Goal: Task Accomplishment & Management: Use online tool/utility

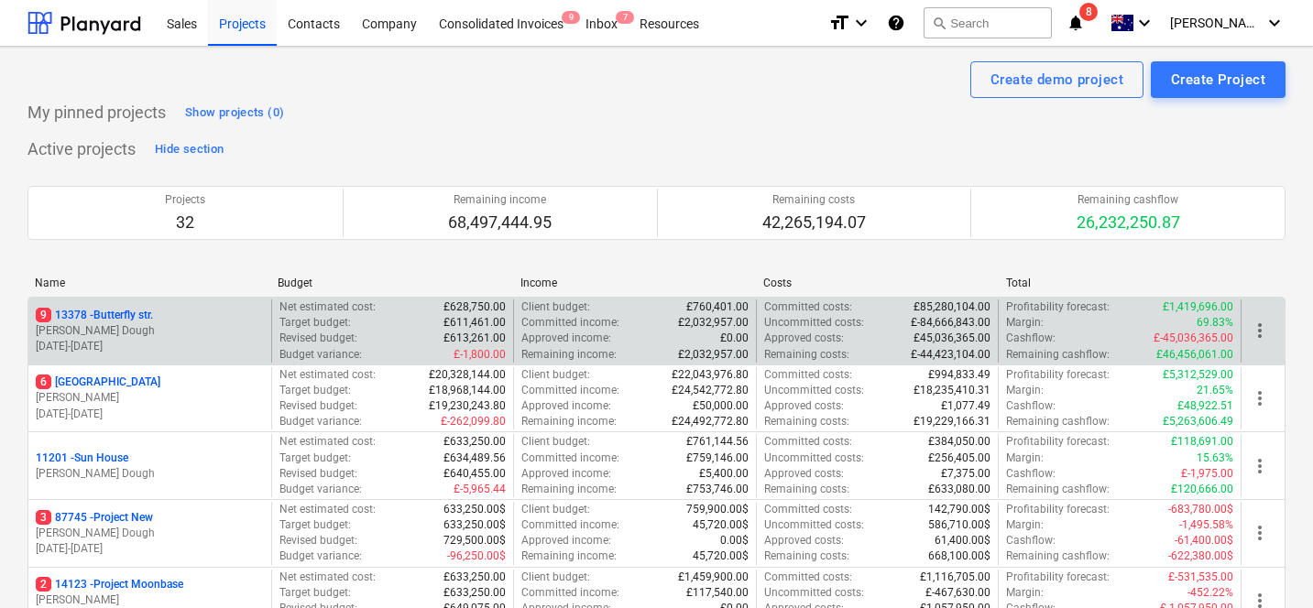
click at [184, 354] on p "[DATE] - [DATE]" at bounding box center [150, 347] width 228 height 16
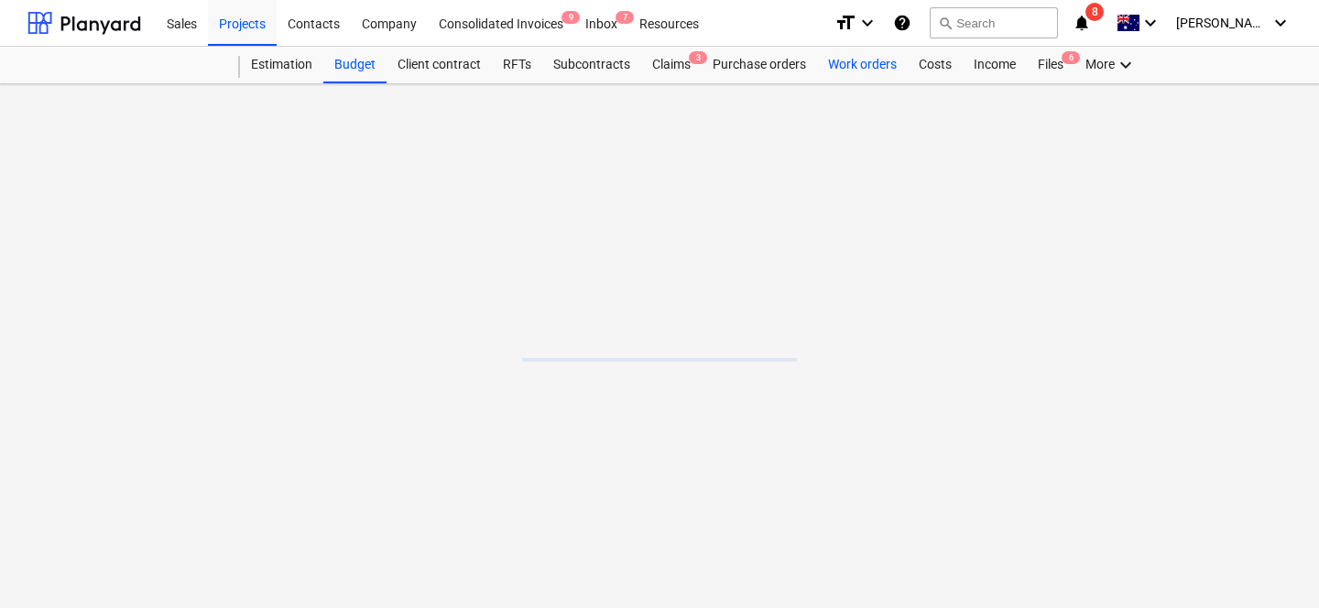
click at [878, 71] on div "Work orders" at bounding box center [862, 65] width 91 height 37
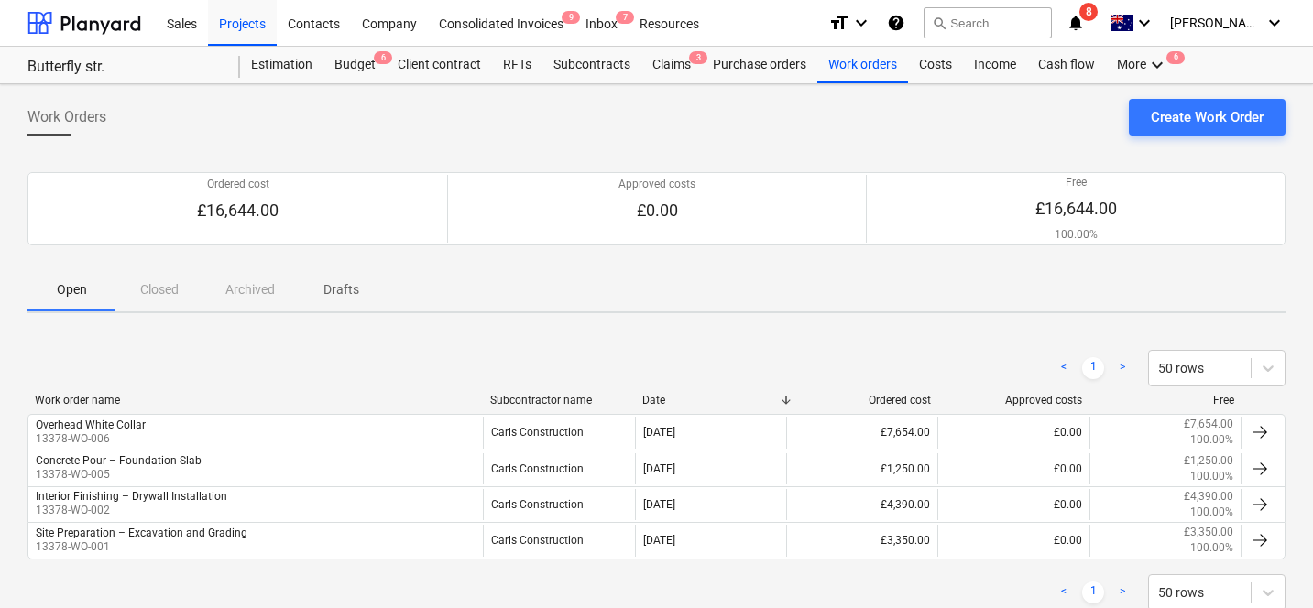
scroll to position [53, 0]
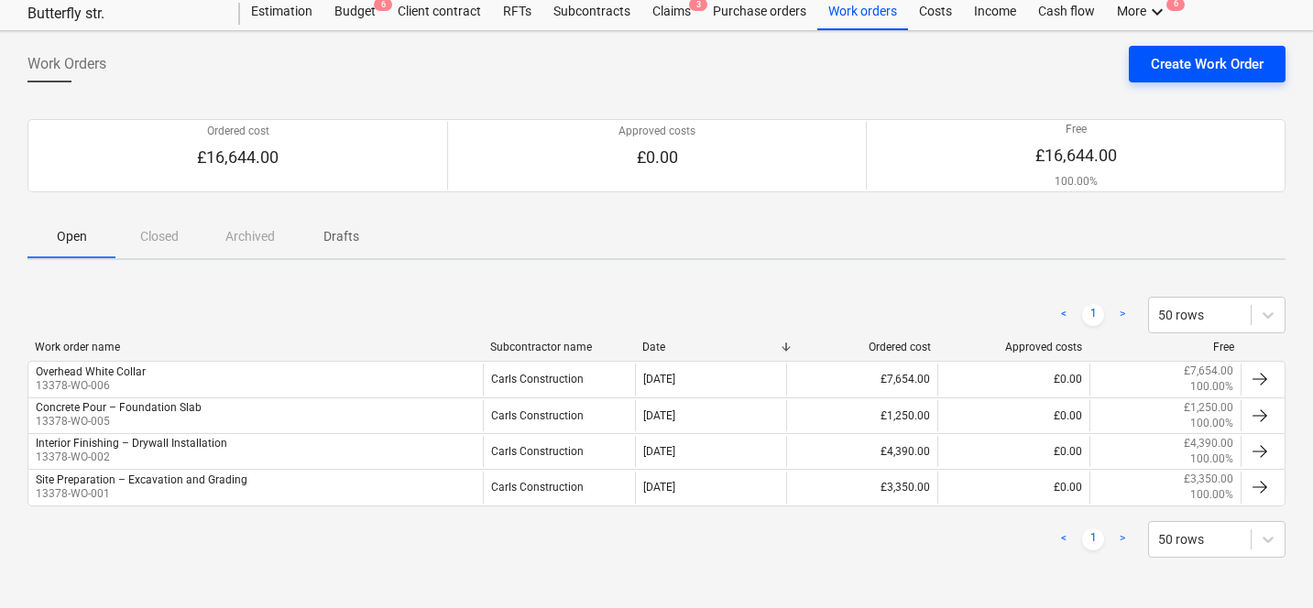
click at [1139, 77] on button "Create Work Order" at bounding box center [1207, 64] width 157 height 37
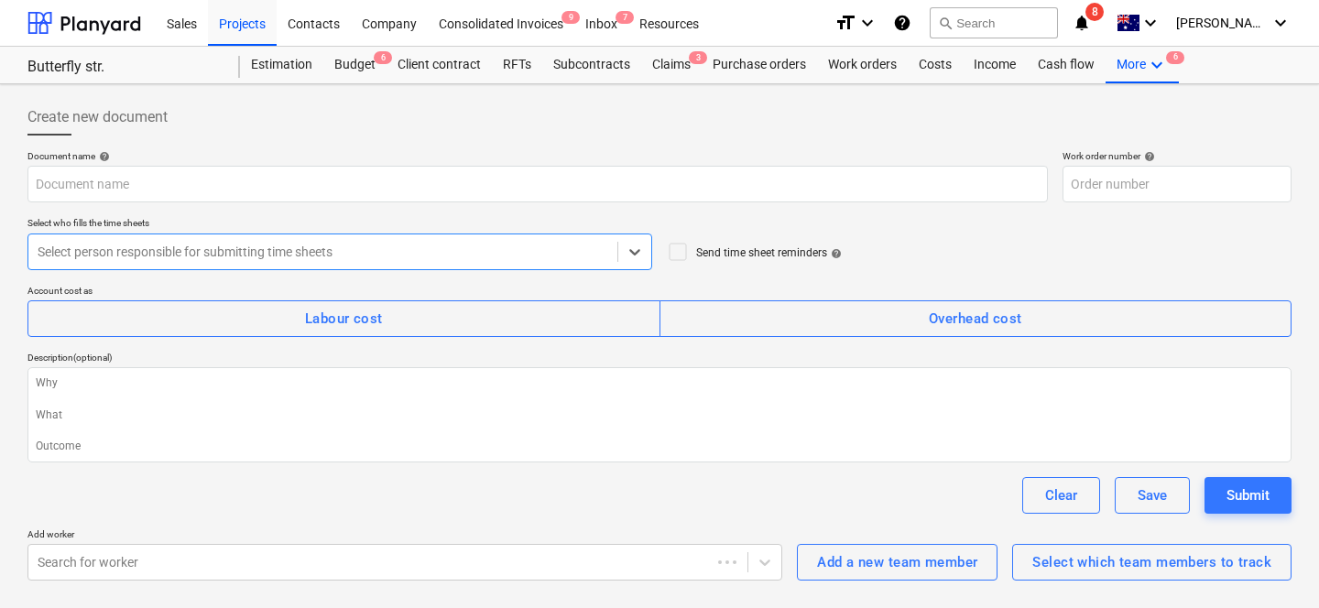
type textarea "x"
type input "13378-WO-007"
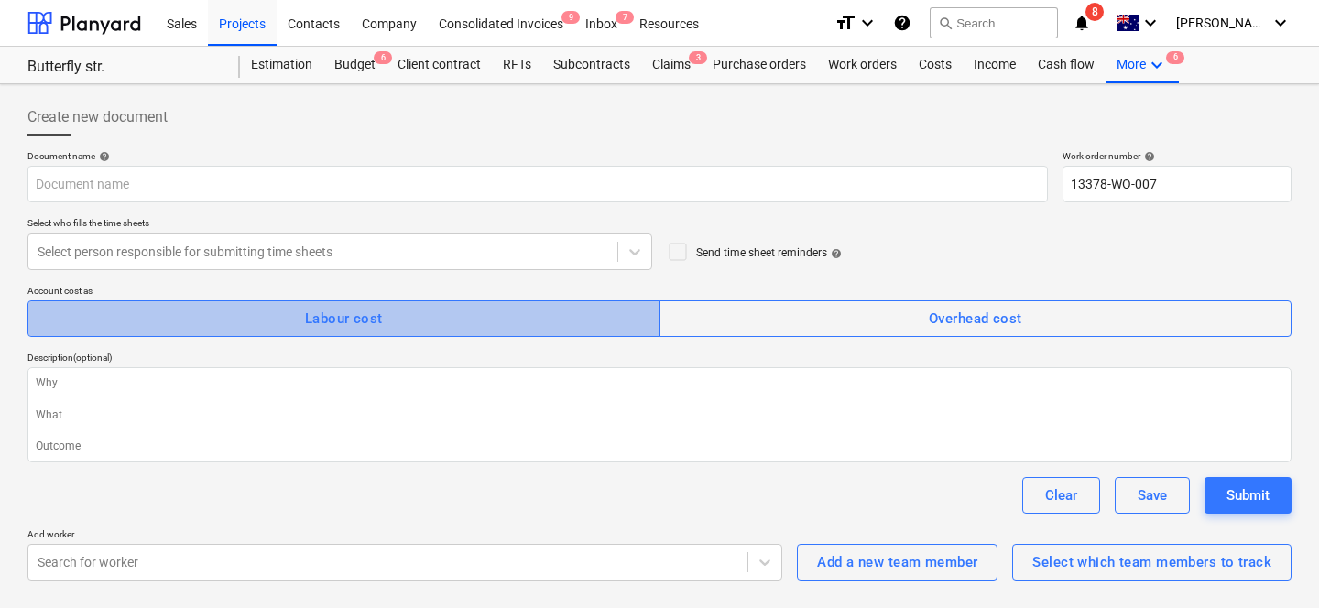
click at [268, 310] on span "Labour cost" at bounding box center [344, 319] width 593 height 24
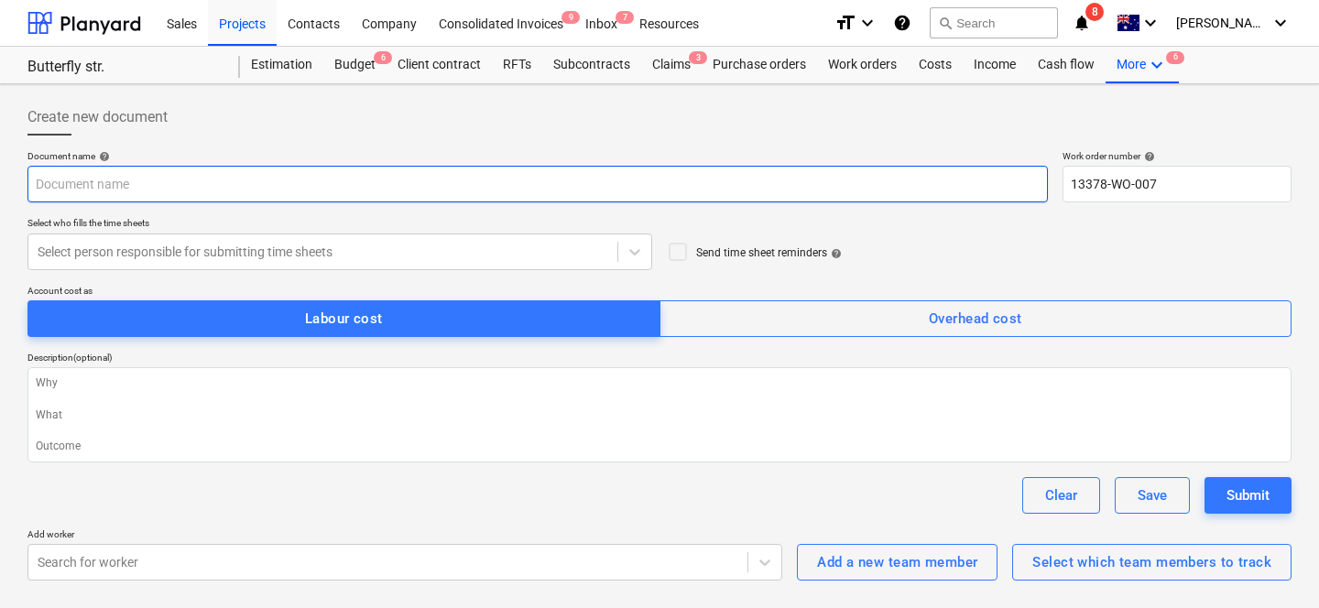
click at [311, 193] on input "text" at bounding box center [537, 184] width 1020 height 37
type textarea "x"
type input "P"
type textarea "x"
type input "PL"
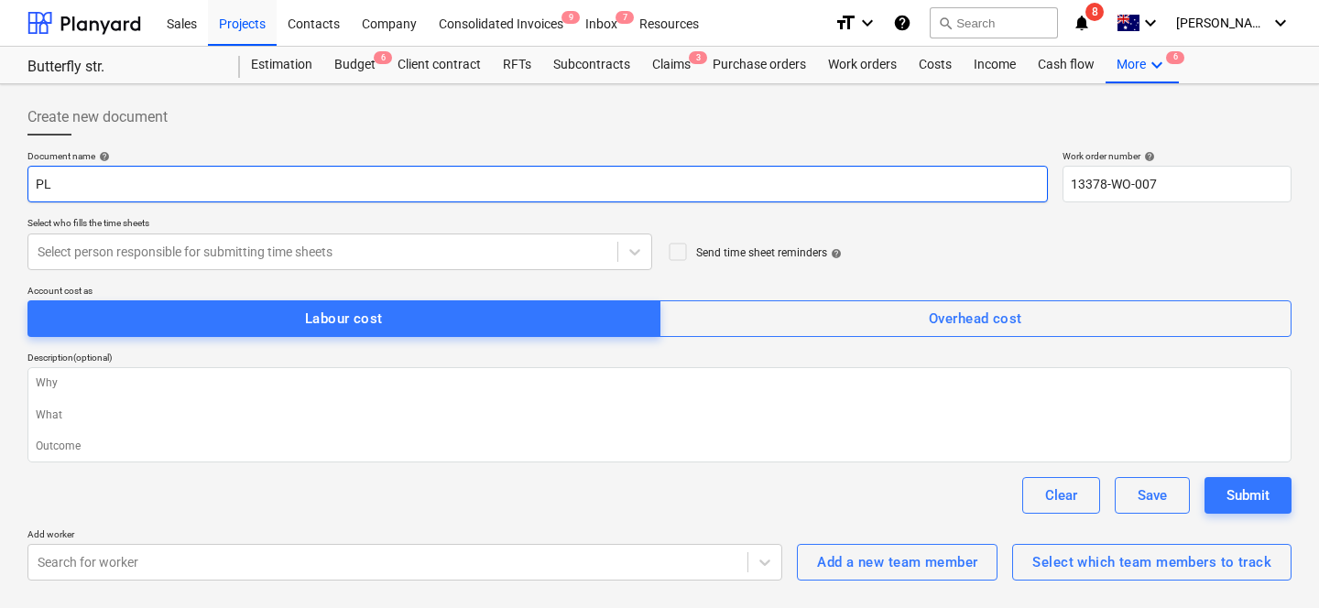
type textarea "x"
type input "PLo"
type textarea "x"
type input "PLot"
type textarea "x"
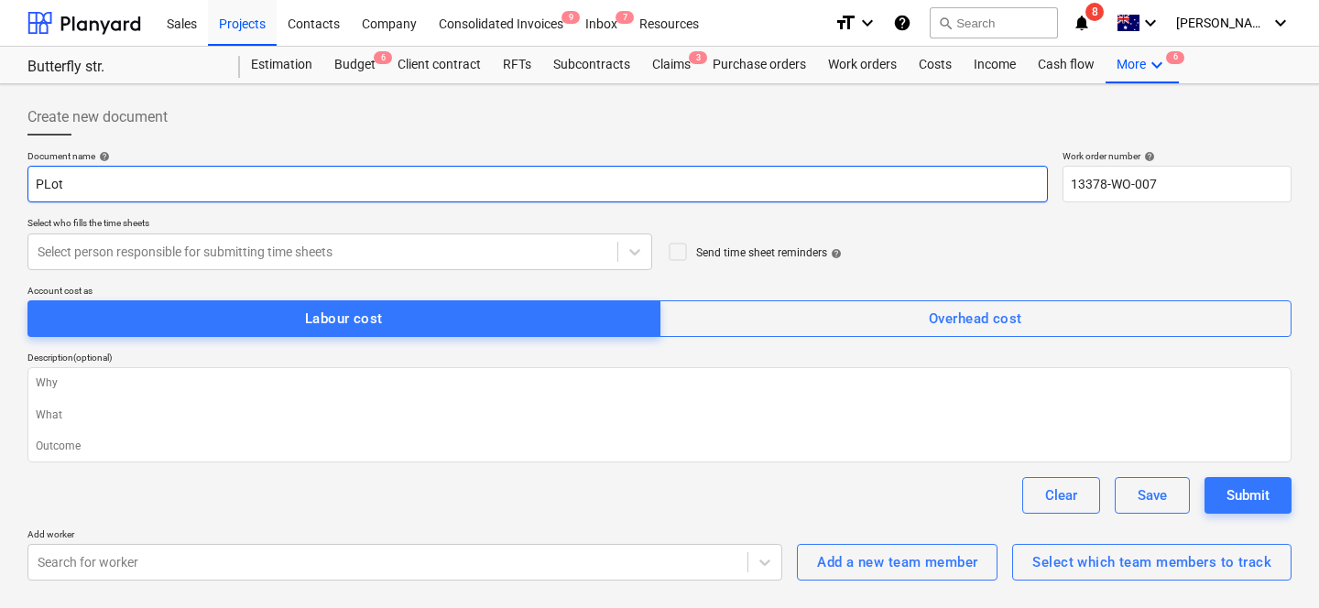
type input "PLot"
type textarea "x"
type input "PLot"
type textarea "x"
type input "PLo"
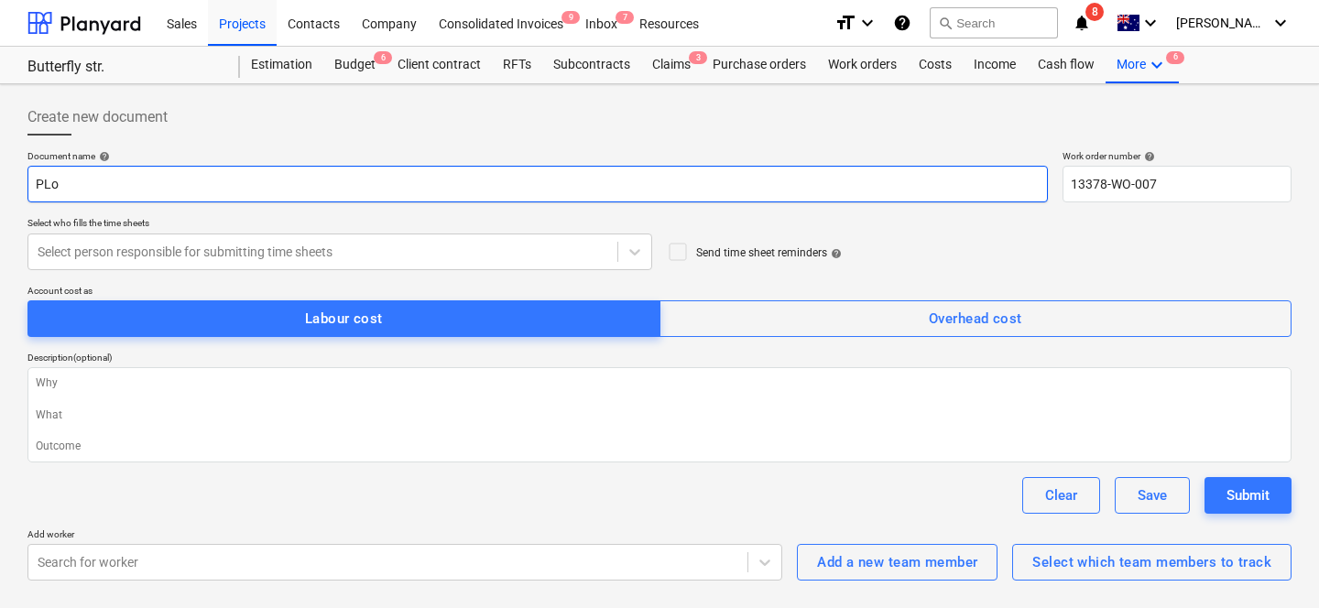
type textarea "x"
type input "PL"
type textarea "x"
type input "Pl"
type textarea "x"
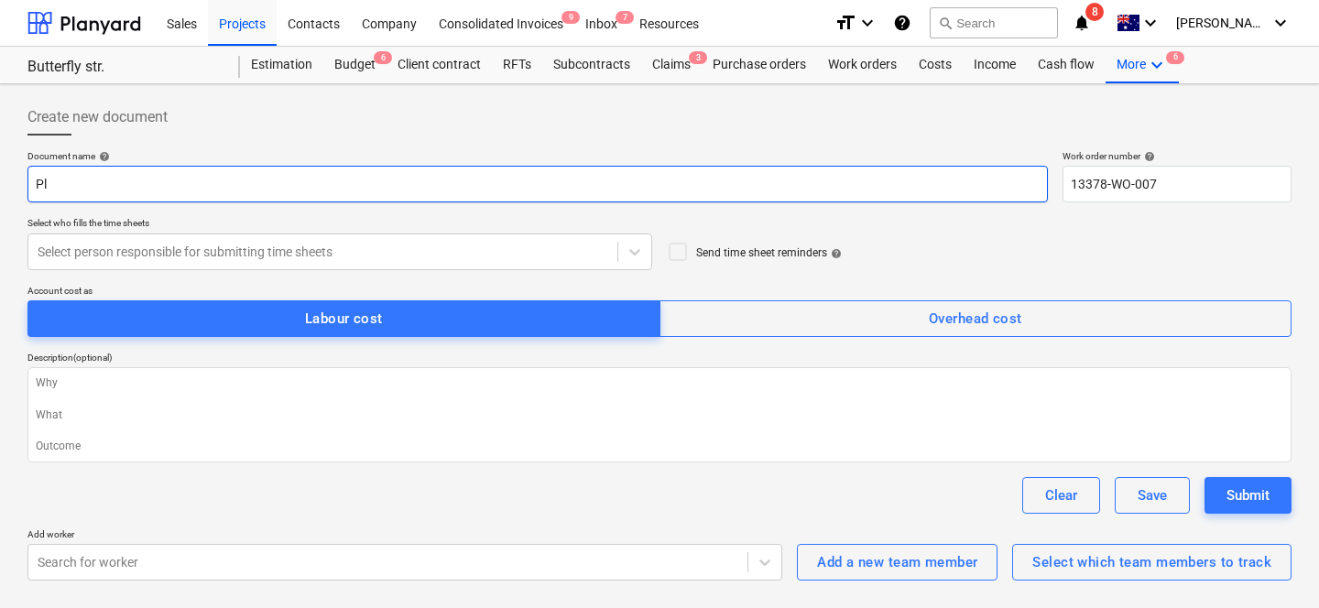
type input "P"
type textarea "x"
type input "Pl"
type textarea "x"
type input "Plo"
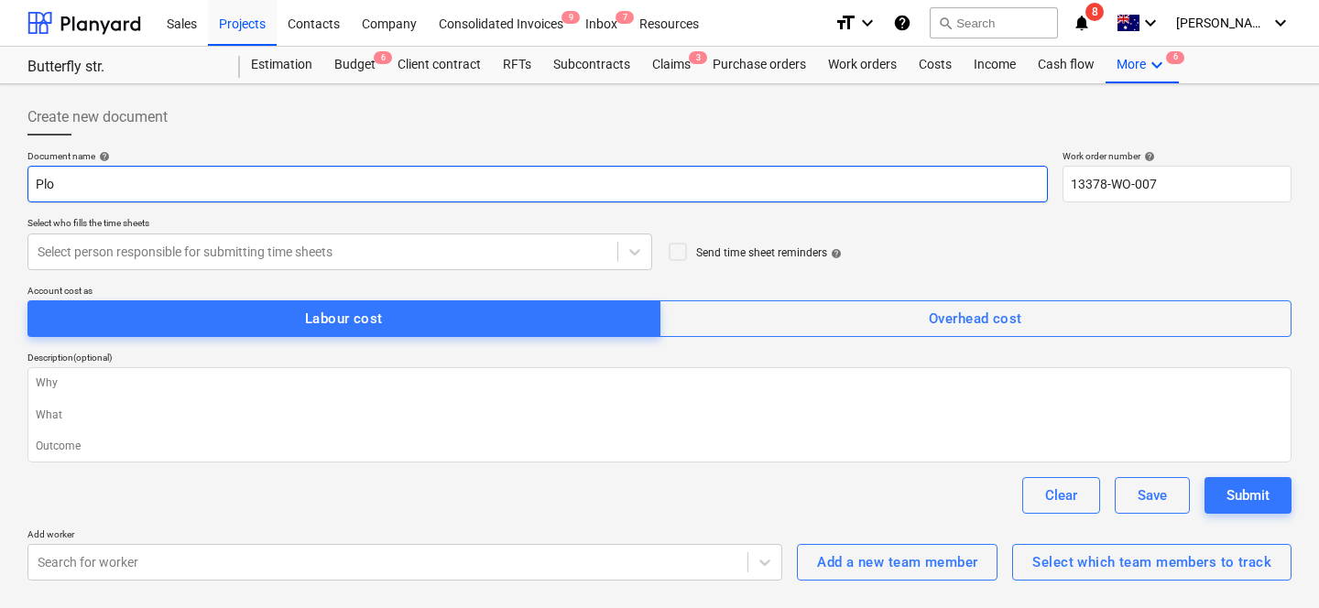
type textarea "x"
type input "Plot"
type textarea "x"
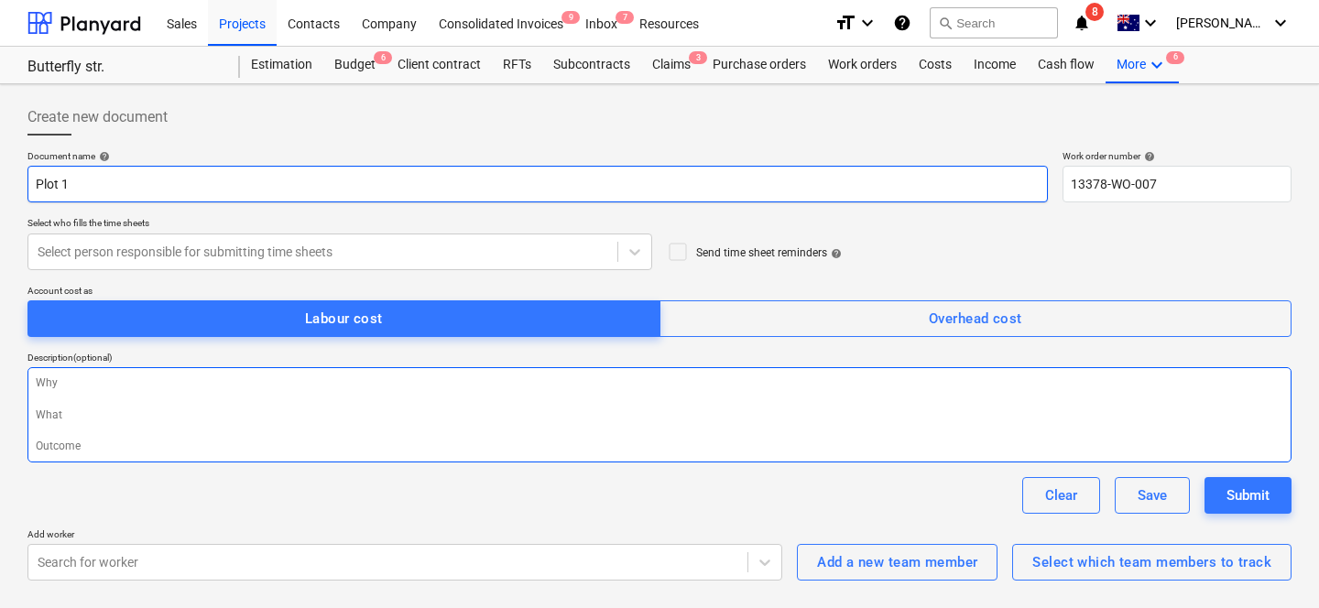
type input "Plot 1"
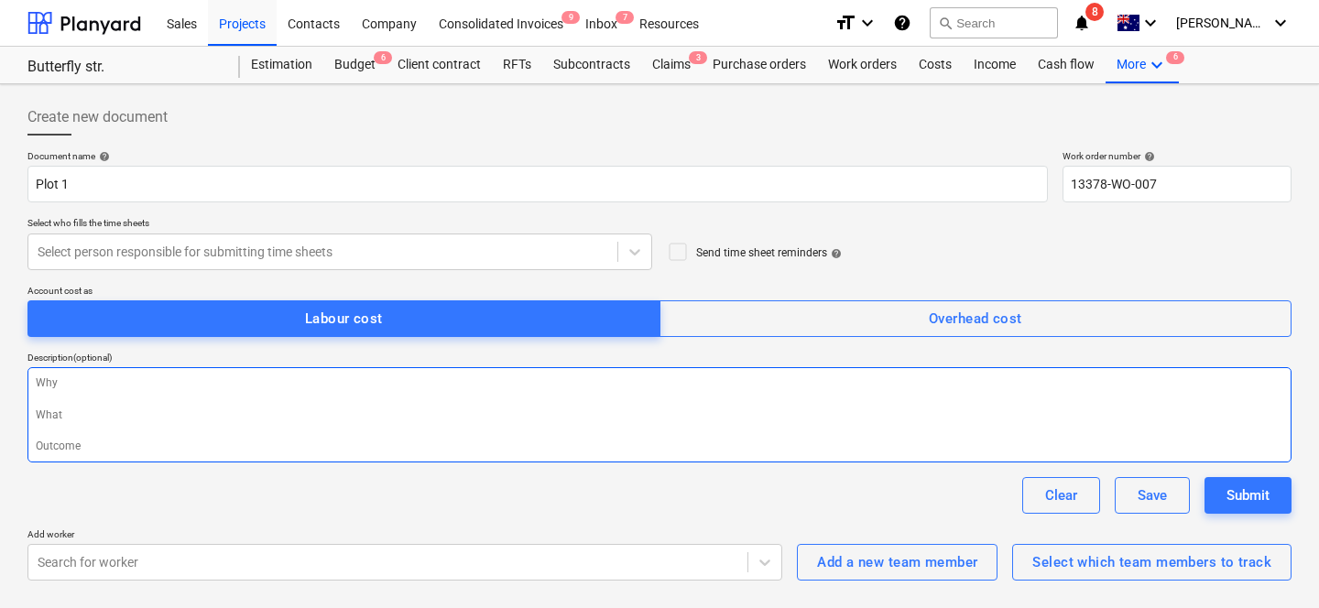
click at [224, 436] on textarea at bounding box center [659, 414] width 1264 height 95
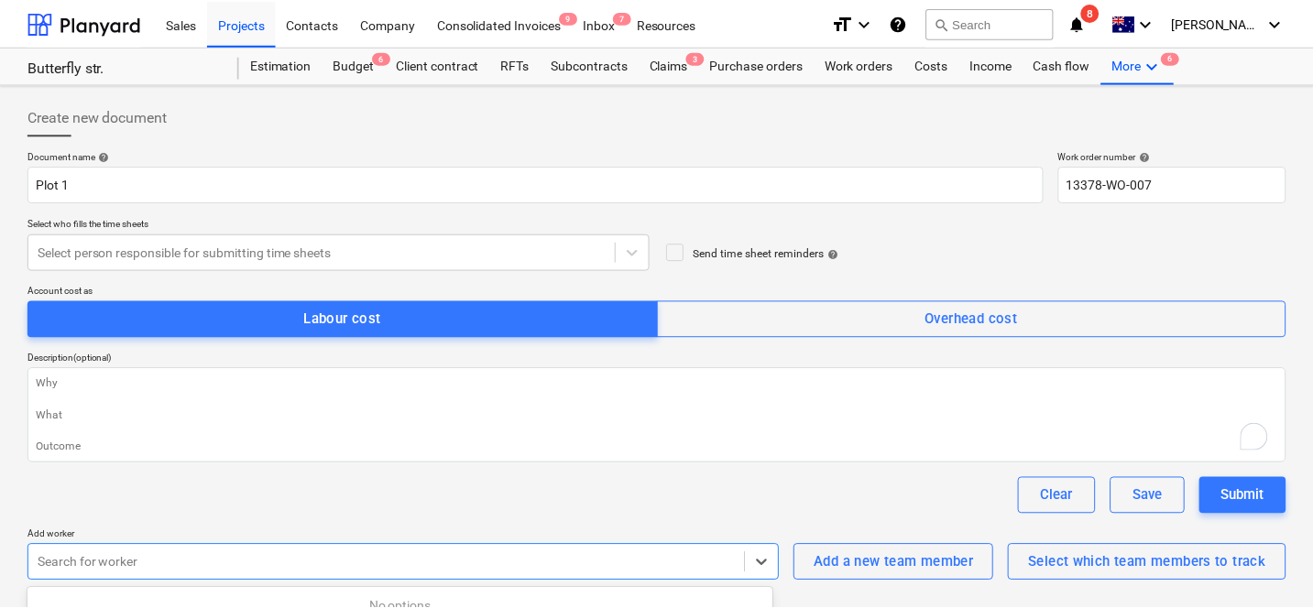
scroll to position [17, 0]
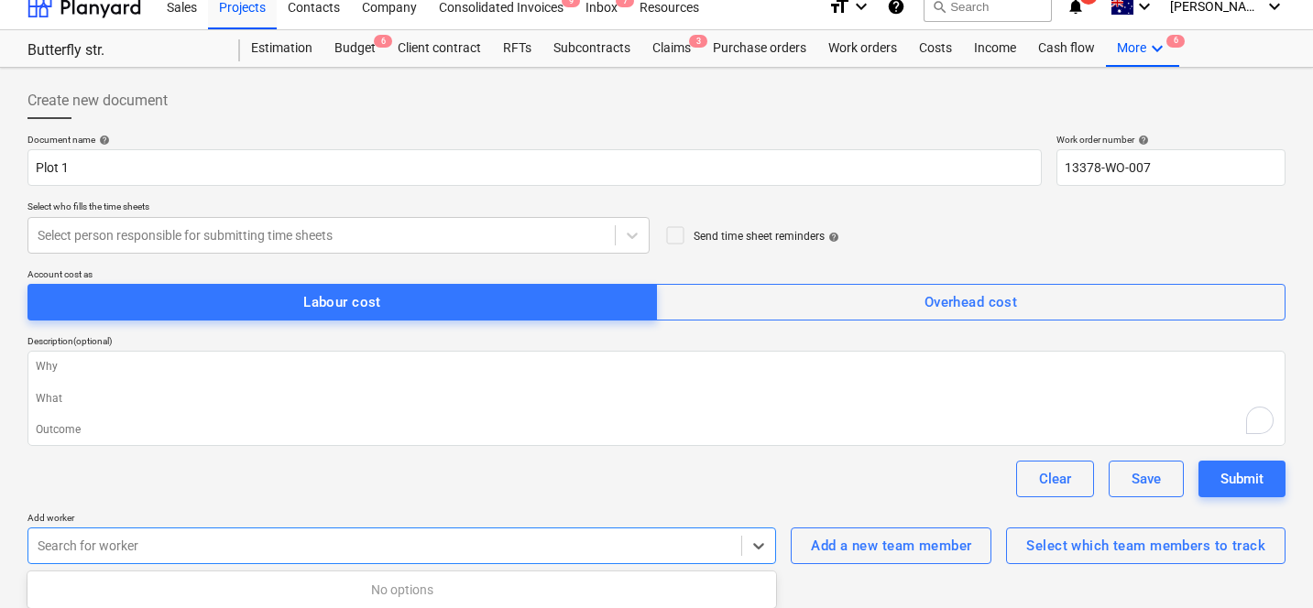
click at [400, 553] on div at bounding box center [385, 546] width 694 height 18
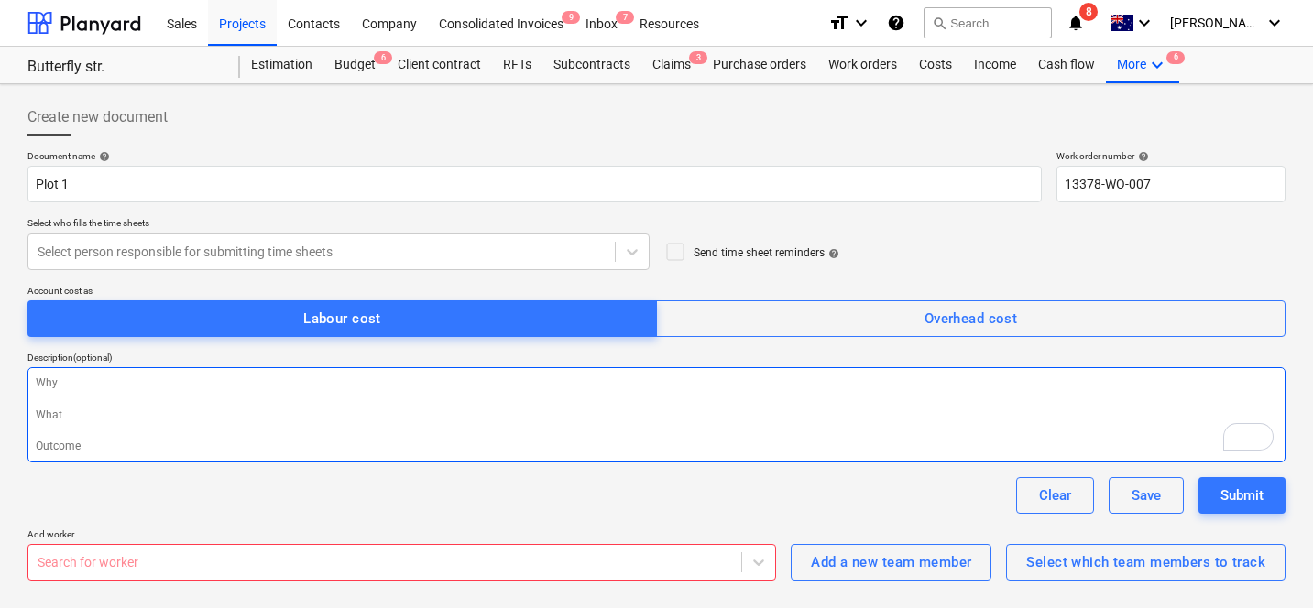
click at [523, 432] on textarea "To enrich screen reader interactions, please activate Accessibility in Grammarl…" at bounding box center [656, 414] width 1258 height 95
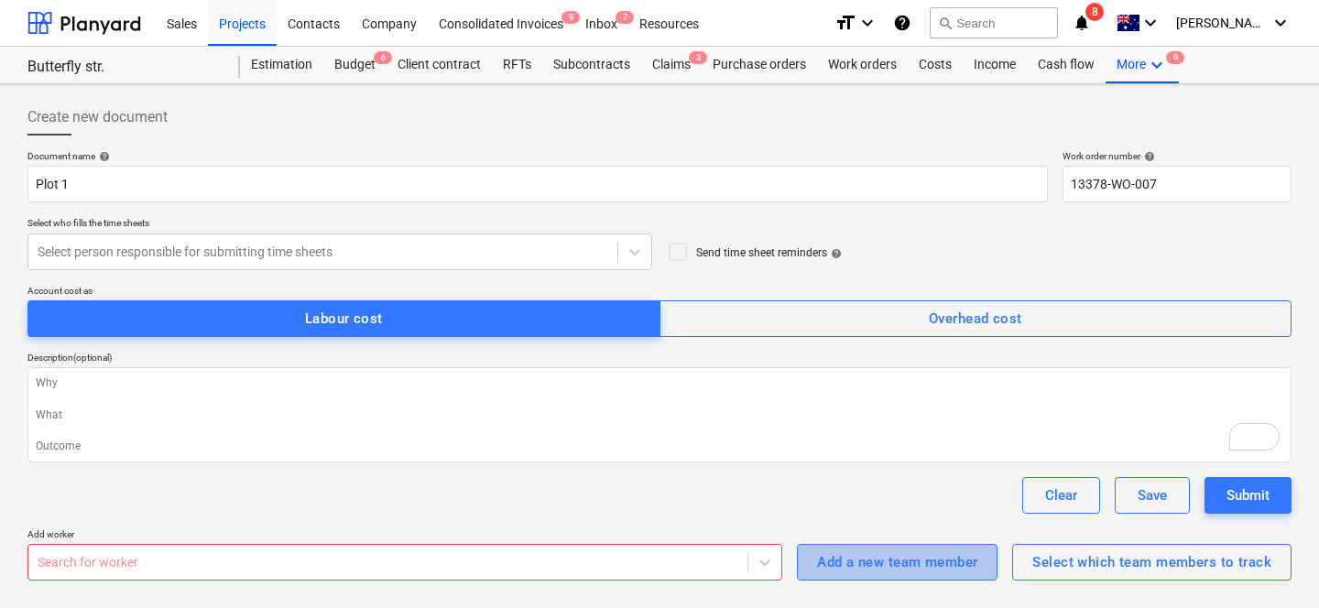
click at [859, 556] on div "Add a new team member" at bounding box center [897, 563] width 160 height 24
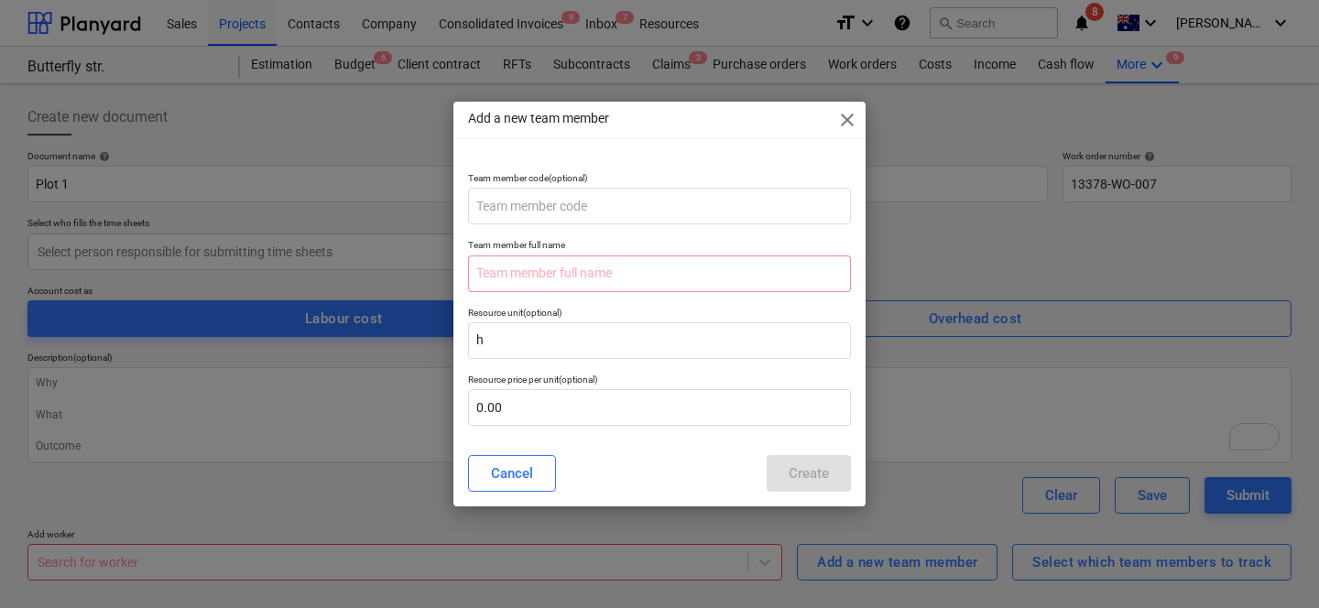
click at [848, 116] on span "close" at bounding box center [847, 120] width 22 height 22
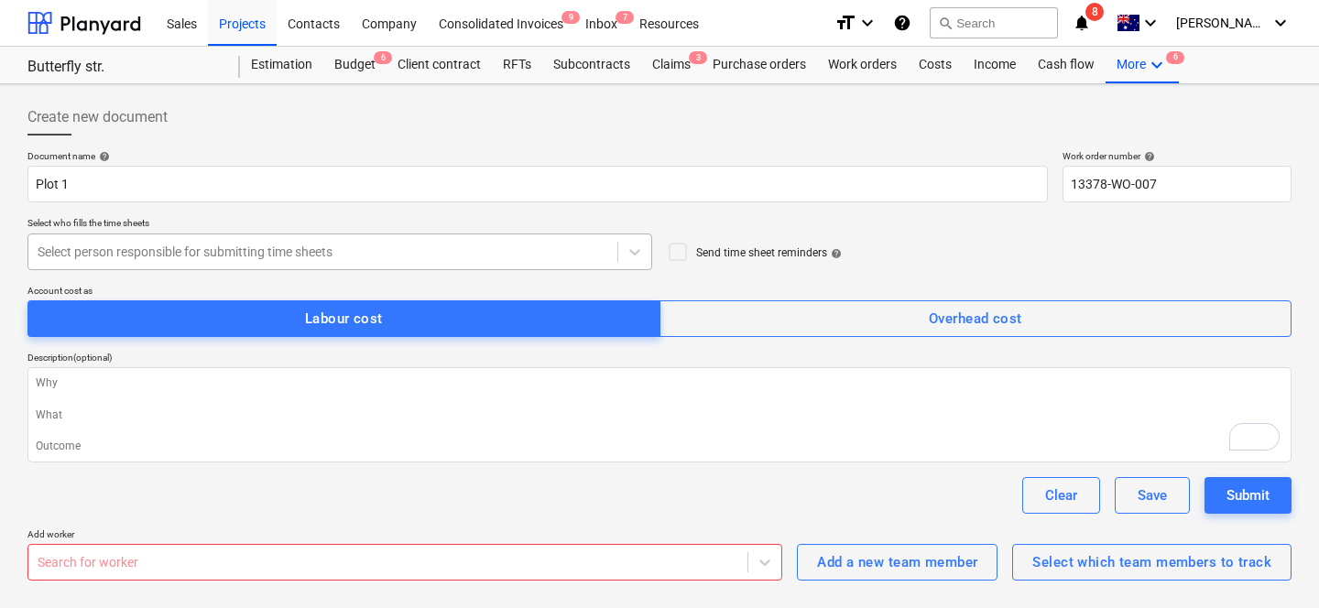
click at [346, 248] on div at bounding box center [323, 252] width 571 height 18
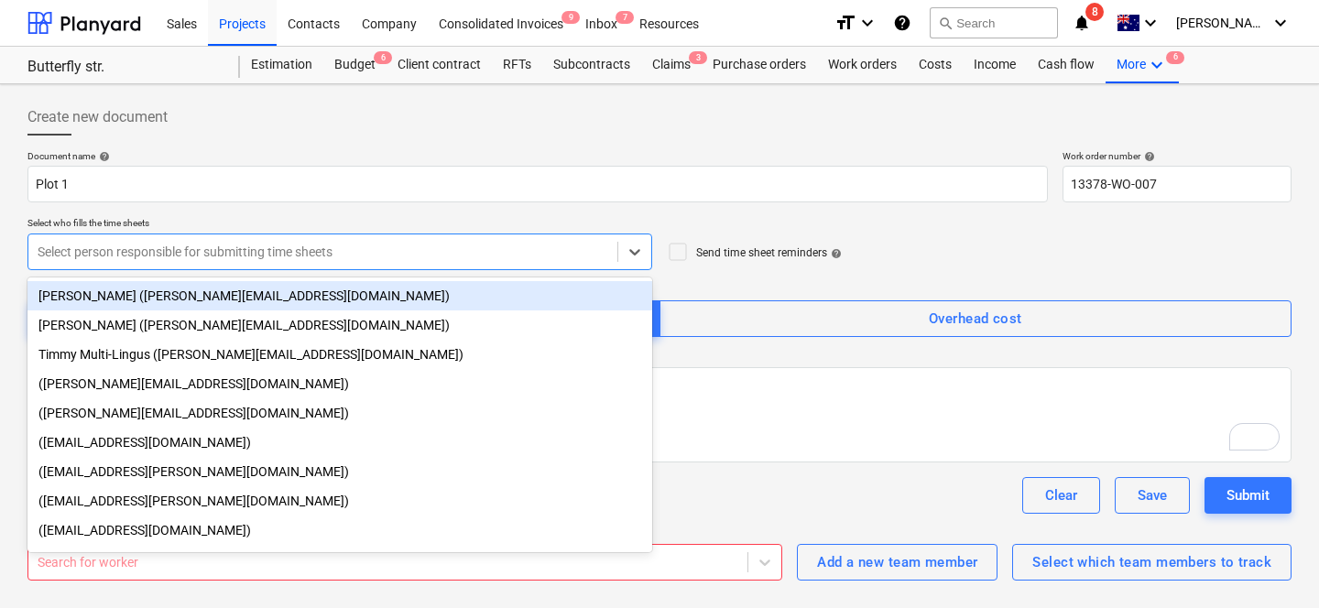
click at [297, 290] on div "[PERSON_NAME] ([PERSON_NAME][EMAIL_ADDRESS][DOMAIN_NAME])" at bounding box center [339, 295] width 625 height 29
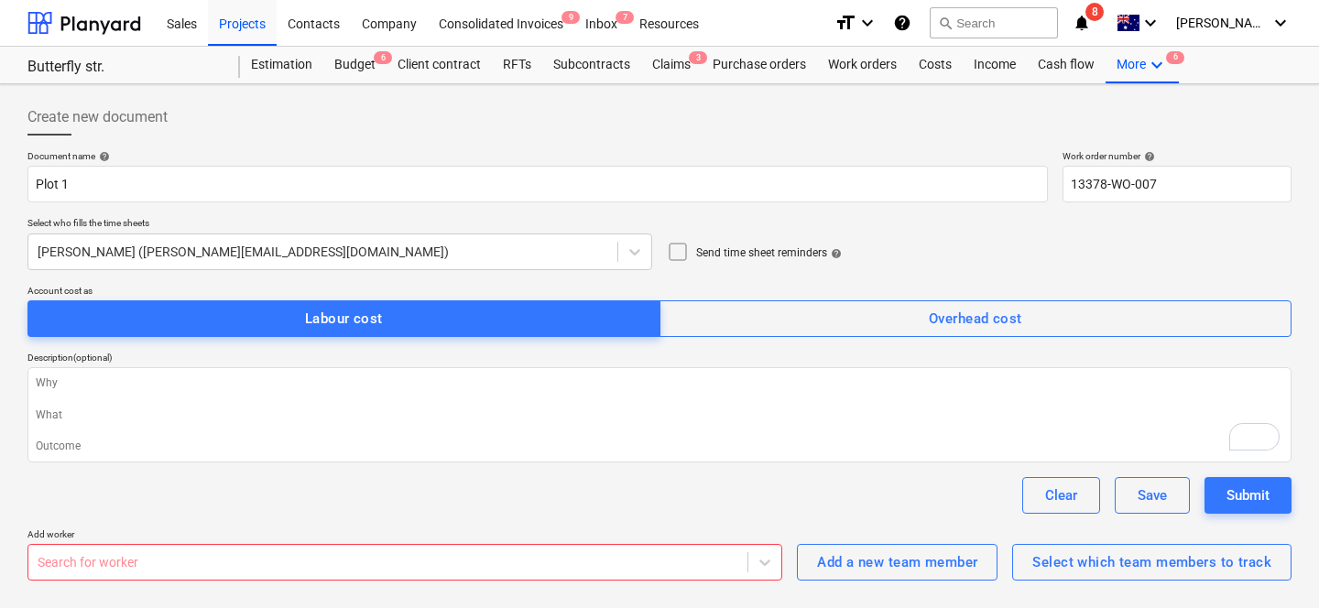
click at [379, 520] on div "Document name help Plot 1 Work order number help 13378-WO-007 Select who fills …" at bounding box center [659, 365] width 1264 height 431
click at [366, 559] on div "Search for worker" at bounding box center [401, 562] width 748 height 37
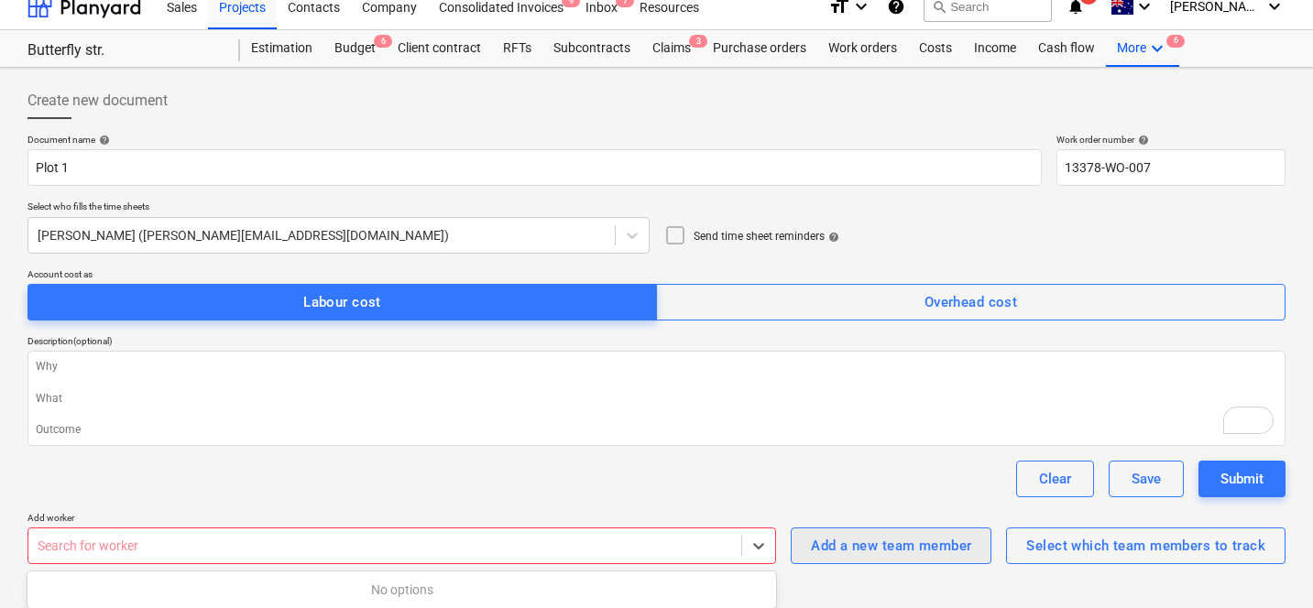
type textarea "x"
click at [835, 540] on div "Add a new team member Select which team members to track" at bounding box center [1038, 538] width 495 height 52
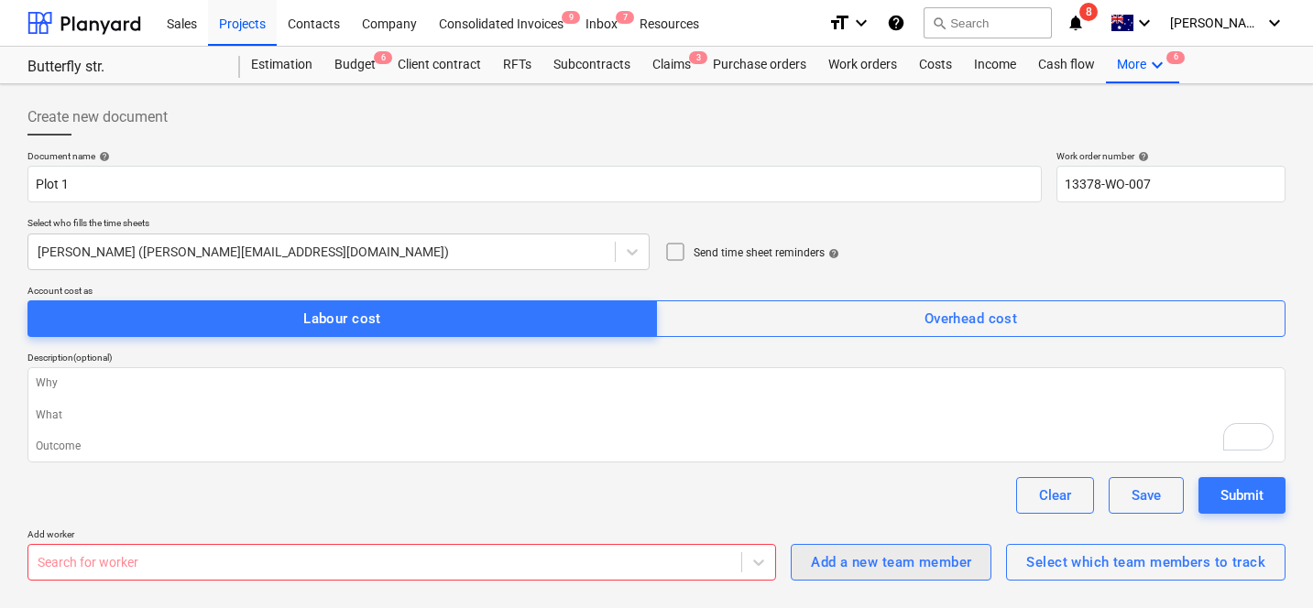
scroll to position [0, 0]
click at [918, 571] on div "Add a new team member" at bounding box center [897, 563] width 160 height 24
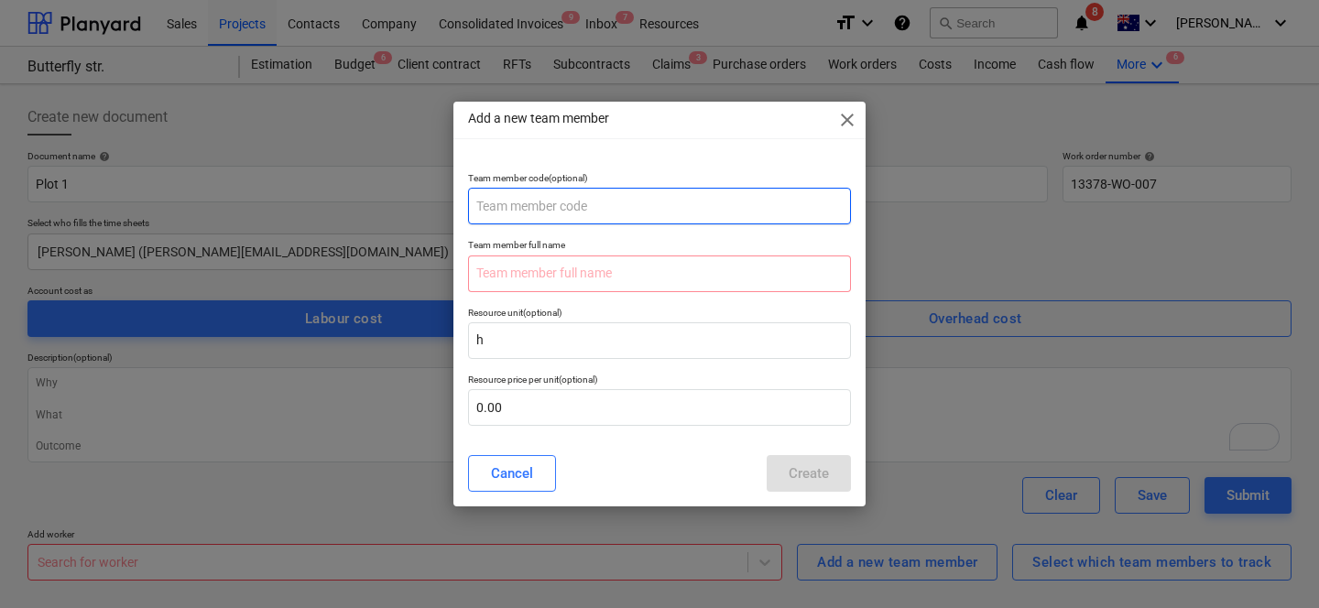
click at [627, 219] on input "text" at bounding box center [659, 206] width 383 height 37
type input "T"
type input "123123"
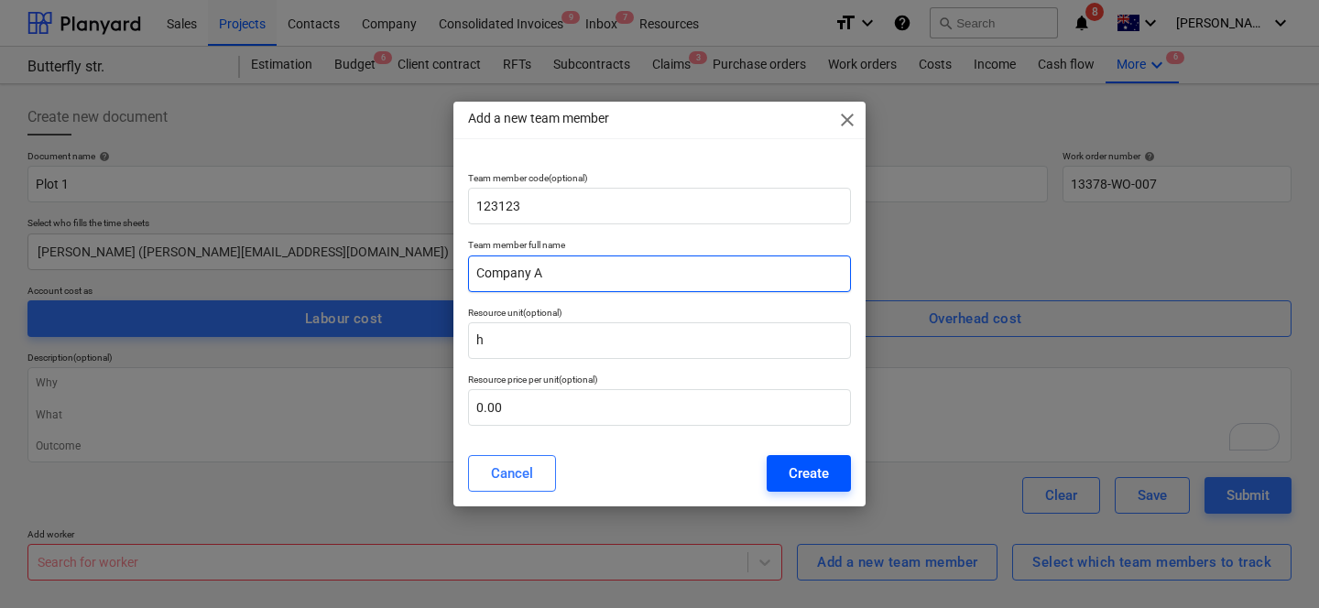
type input "Company A"
click at [793, 477] on div "Create" at bounding box center [809, 474] width 40 height 24
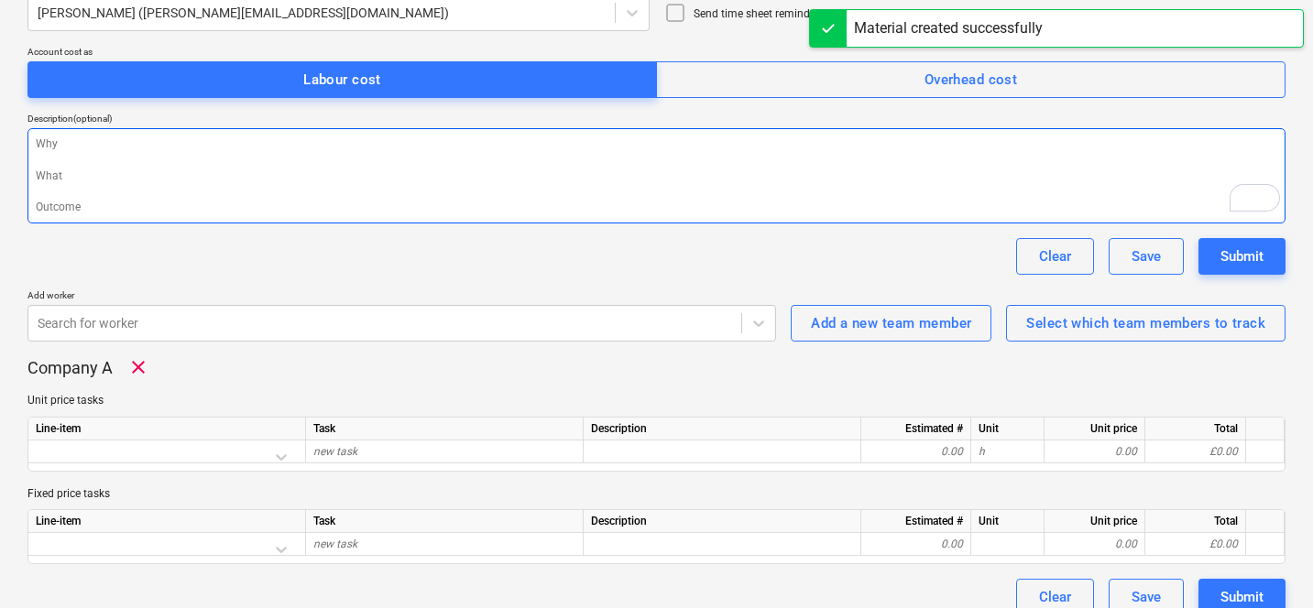
scroll to position [261, 0]
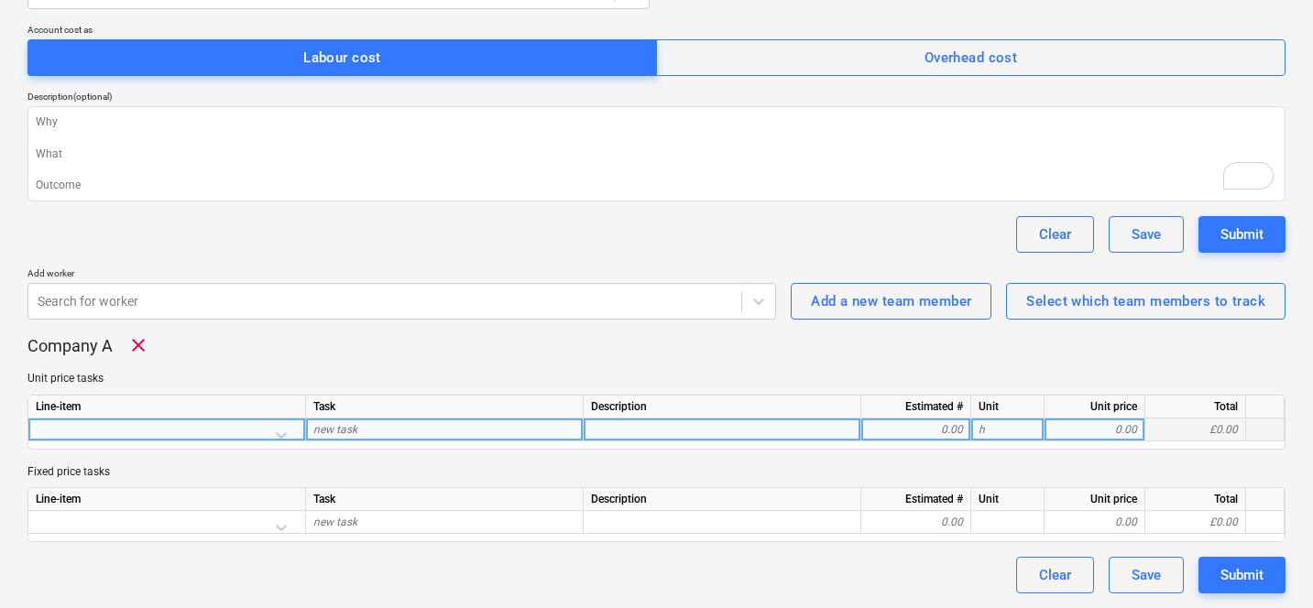
click at [240, 428] on div at bounding box center [167, 435] width 262 height 32
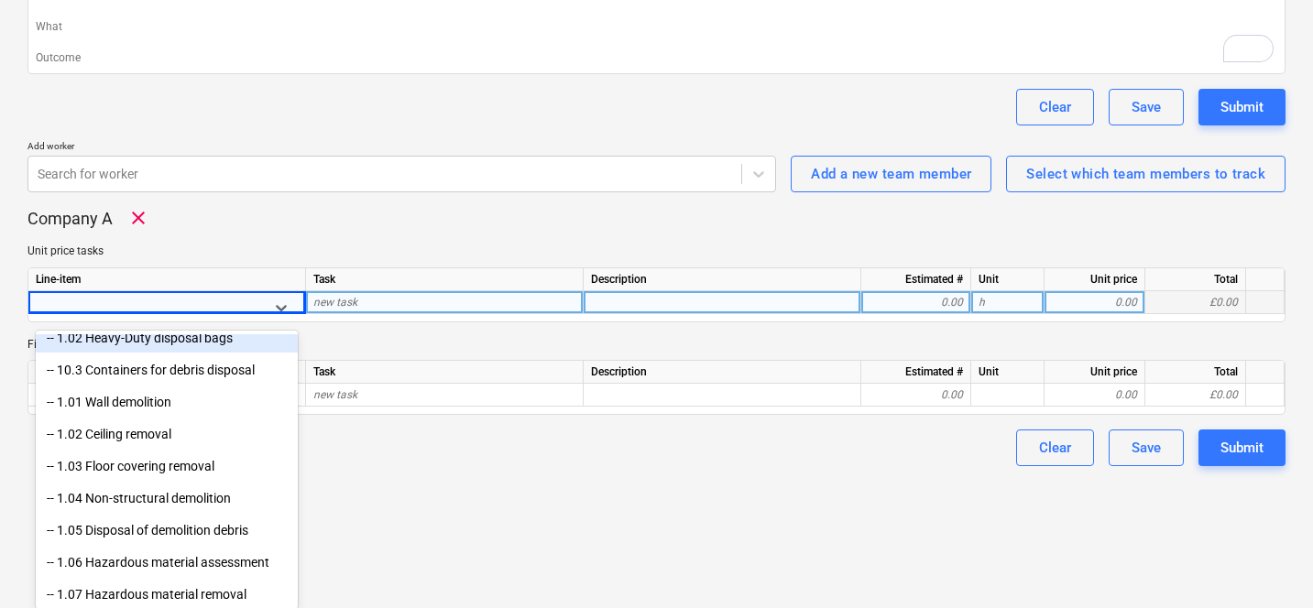
scroll to position [202, 0]
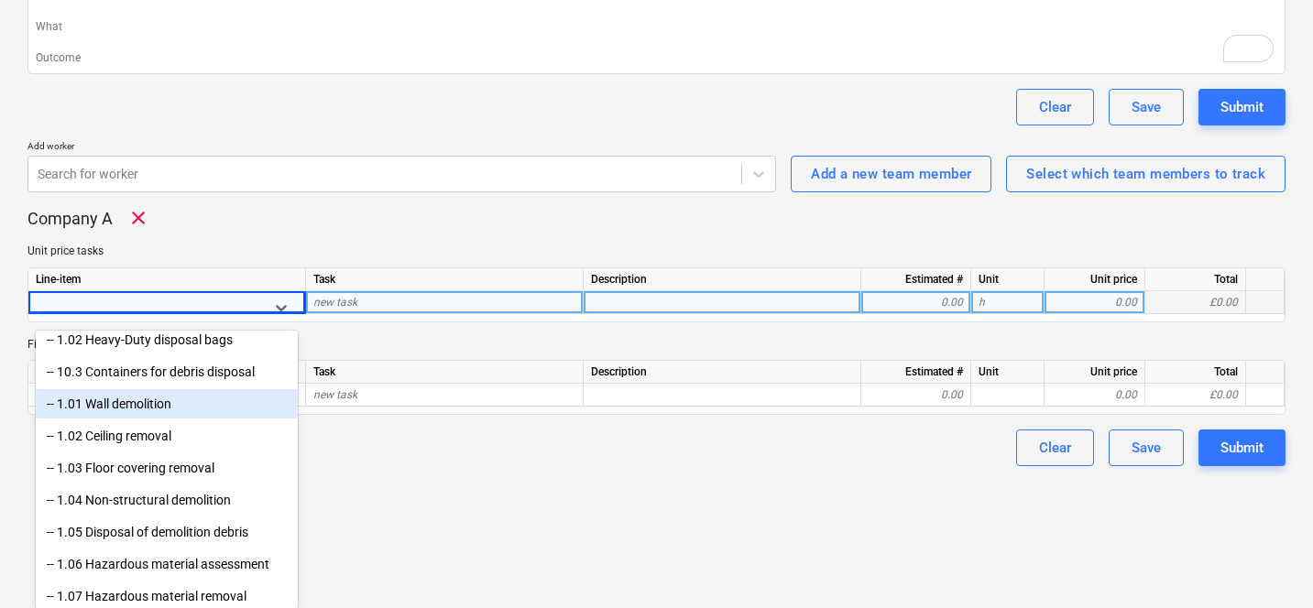
click at [177, 406] on div "-- 1.01 Wall demolition" at bounding box center [167, 403] width 262 height 29
type textarea "x"
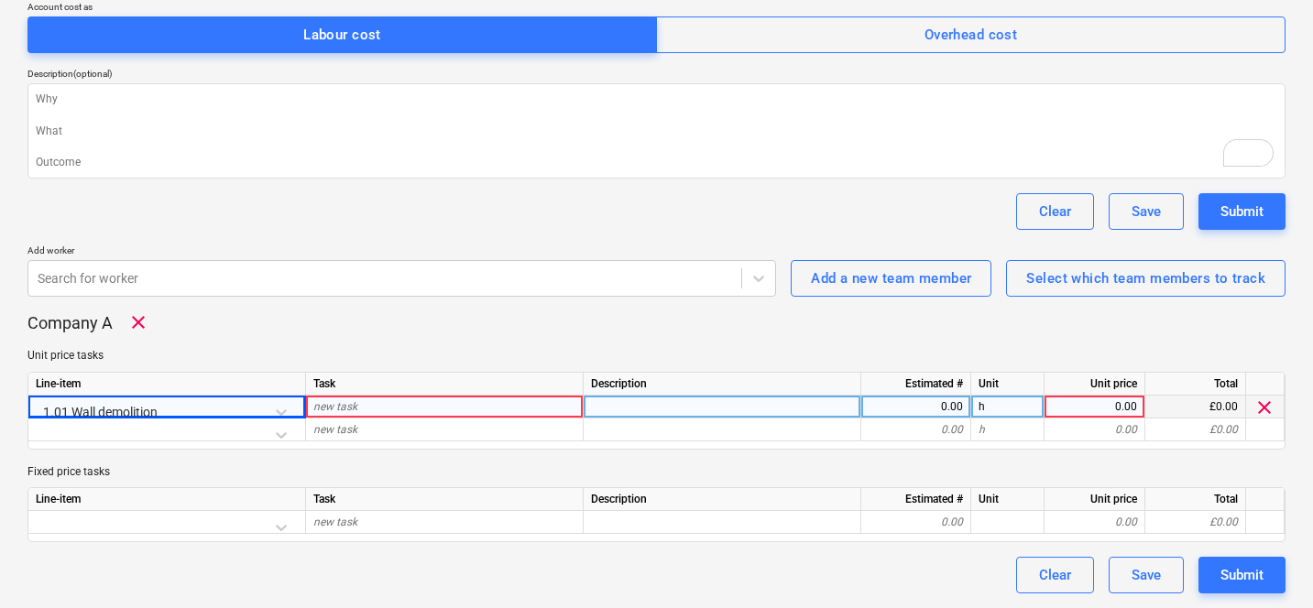
click at [376, 400] on div "new task" at bounding box center [445, 407] width 278 height 23
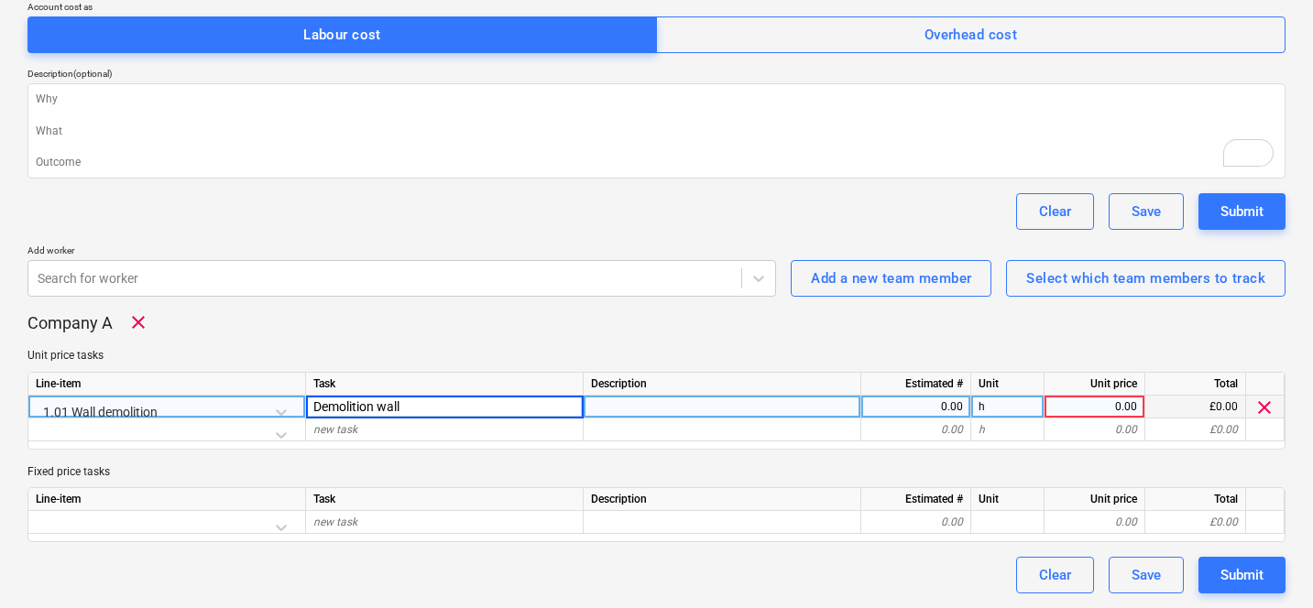
type input "Demolition walls"
type textarea "x"
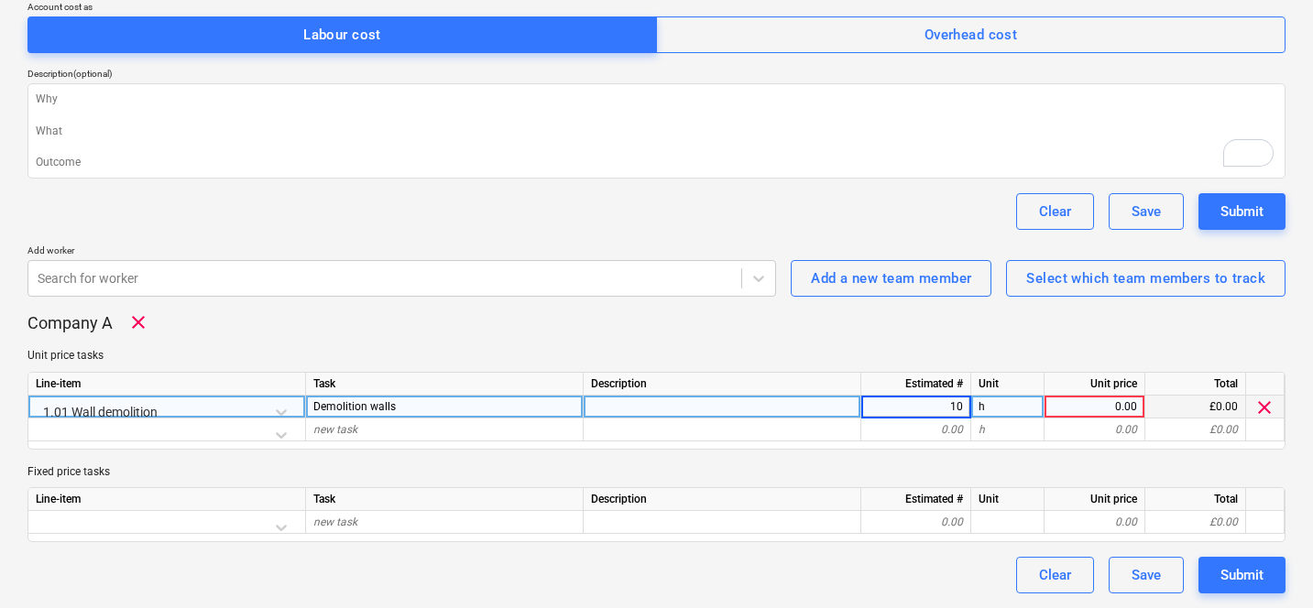
type input "100"
type textarea "x"
type input "sqm"
click at [448, 330] on div "Company A clear" at bounding box center [656, 322] width 1258 height 22
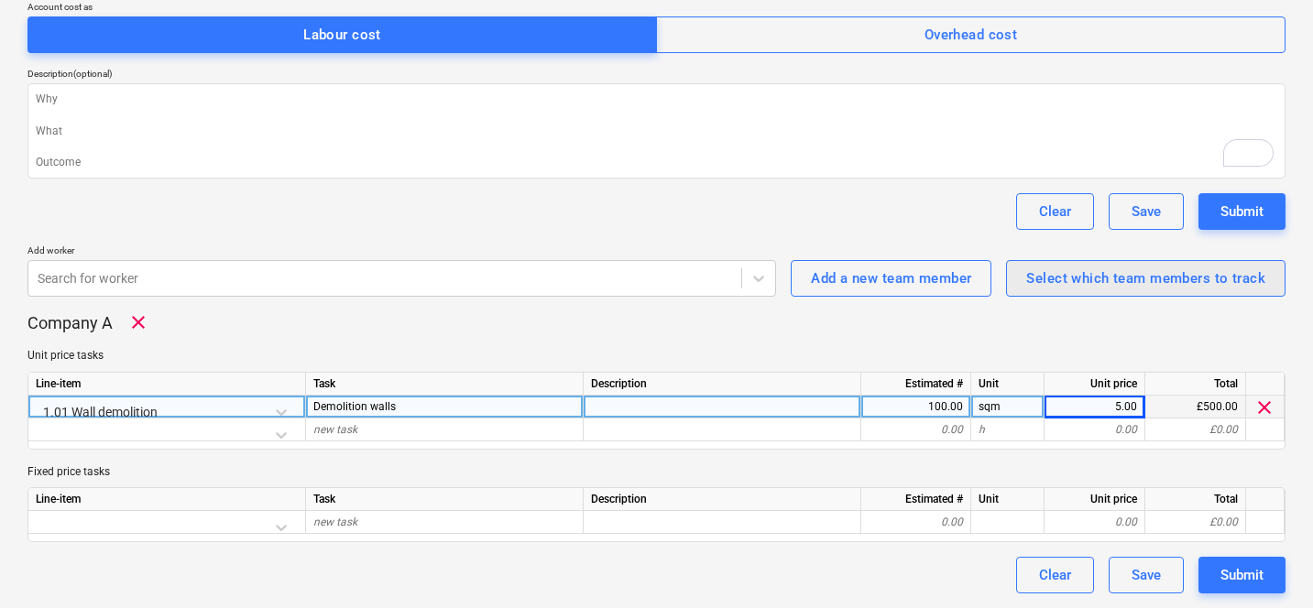
type textarea "x"
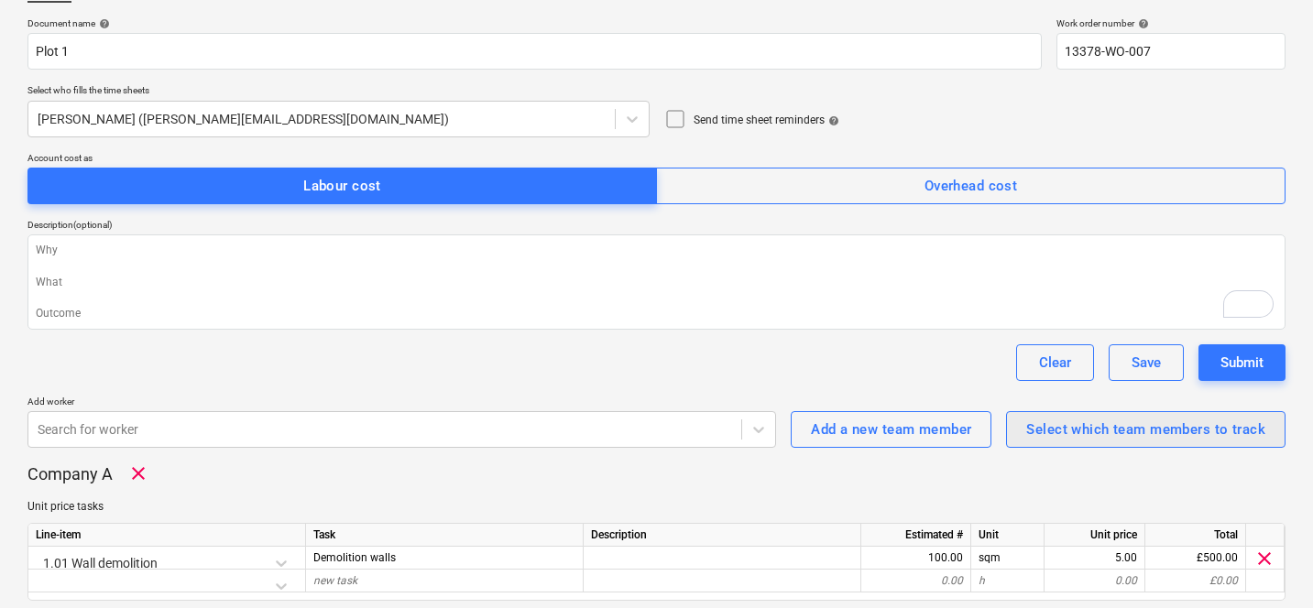
scroll to position [0, 0]
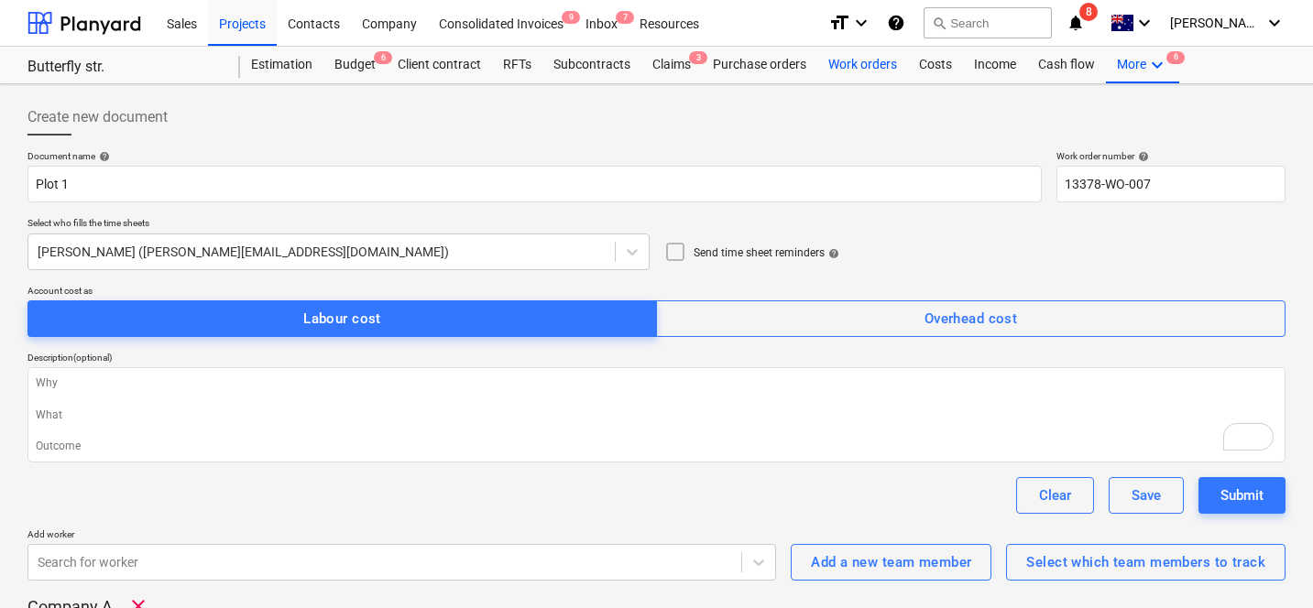
click at [869, 60] on div "Work orders" at bounding box center [862, 65] width 91 height 37
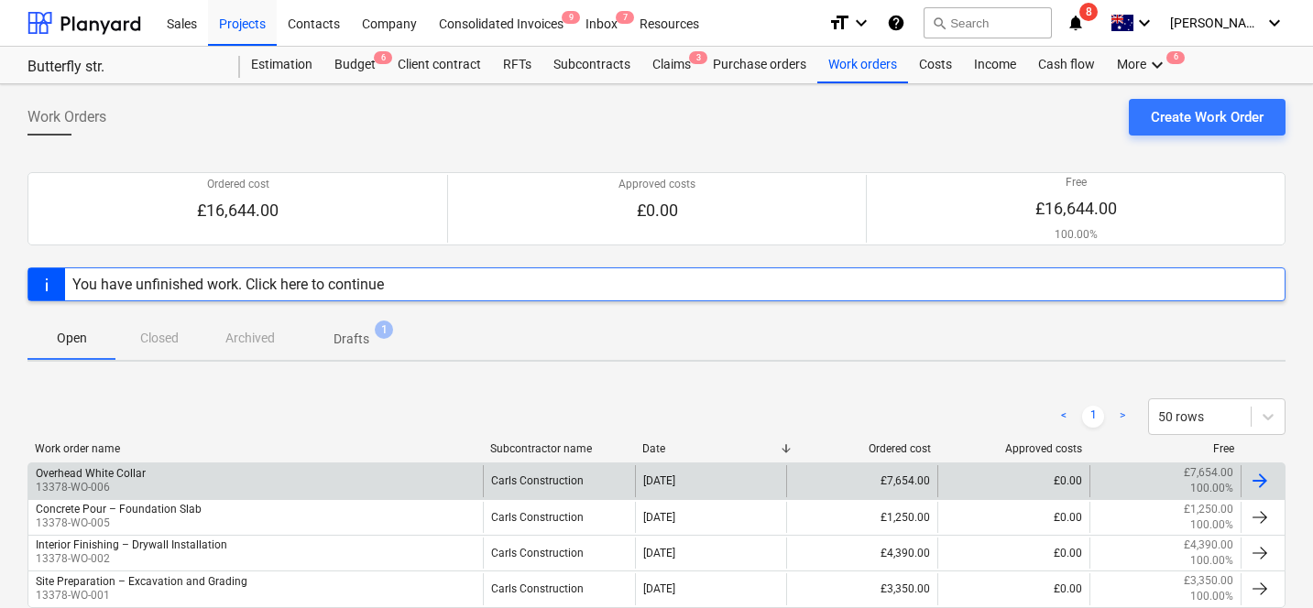
click at [270, 466] on div "Overhead White Collar 13378-WO-006" at bounding box center [255, 480] width 454 height 31
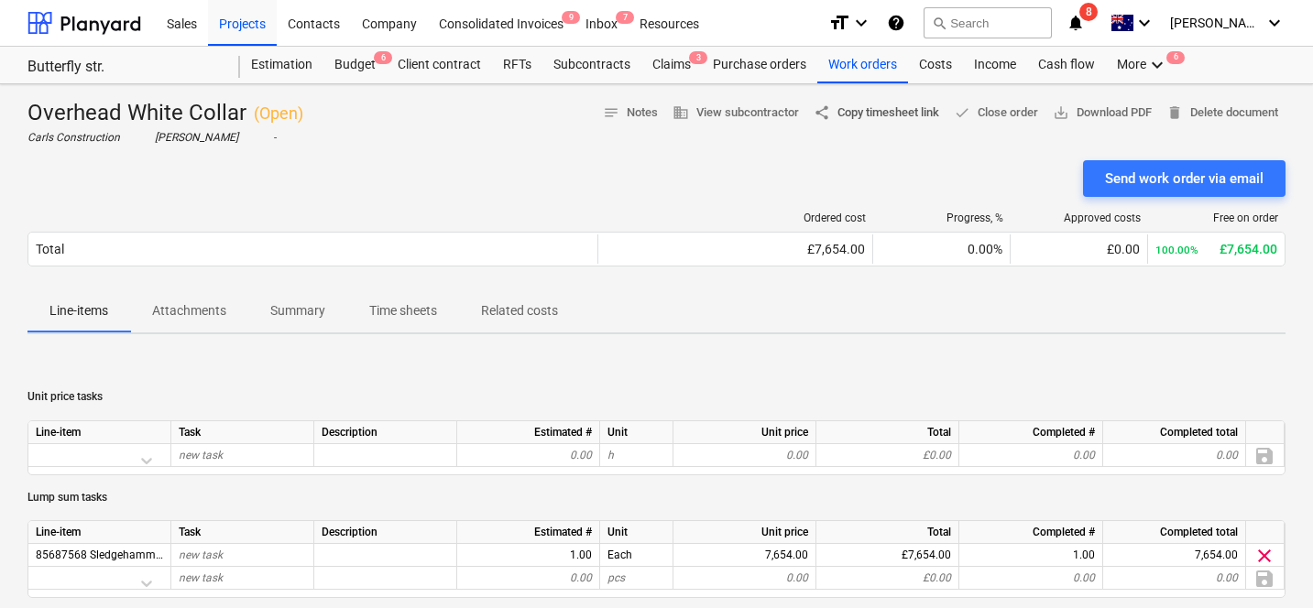
click at [893, 110] on span "share Copy timesheet link" at bounding box center [875, 113] width 125 height 21
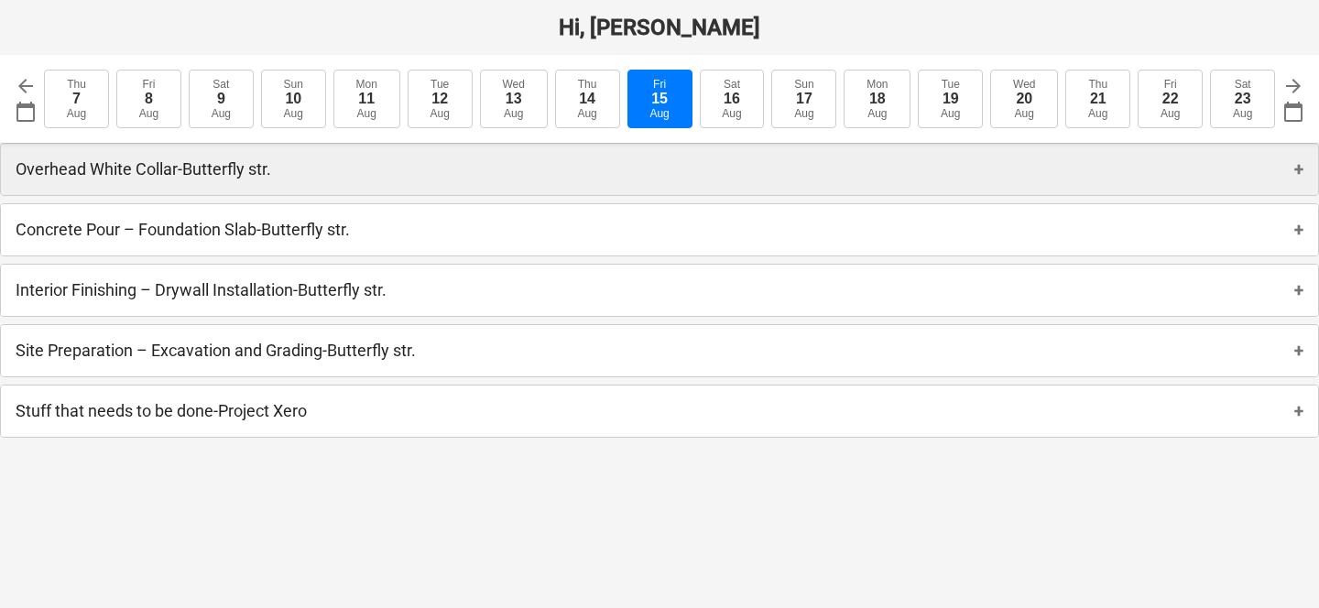
click at [460, 163] on div "Overhead White Collar - Butterfly str. +" at bounding box center [659, 169] width 1317 height 51
